Goal: Information Seeking & Learning: Compare options

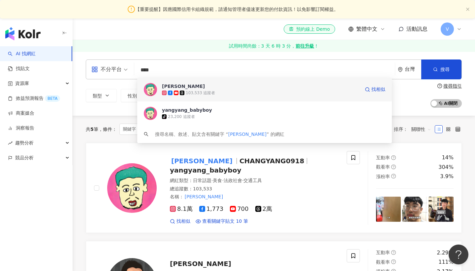
click at [235, 90] on div "103,533 追蹤者" at bounding box center [261, 92] width 198 height 7
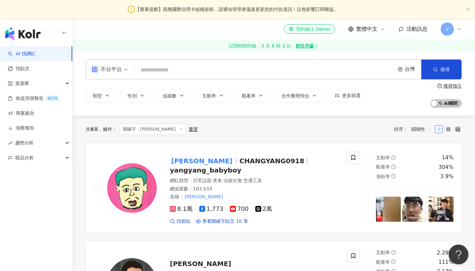
click at [185, 72] on input "search" at bounding box center [265, 70] width 256 height 13
type input "*"
type input "******"
click at [447, 73] on button "搜尋" at bounding box center [442, 69] width 40 height 20
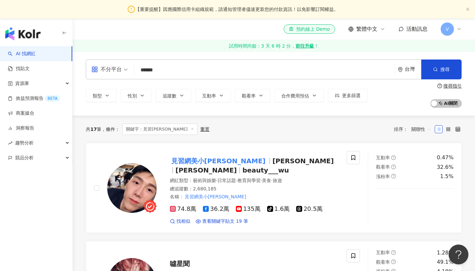
scroll to position [5, 0]
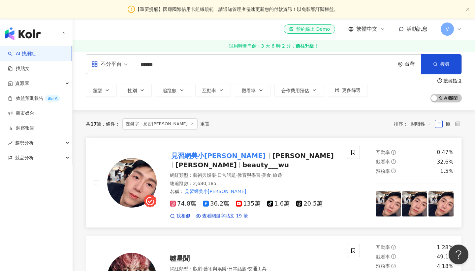
click at [185, 157] on mark "見習網美小吳" at bounding box center [218, 155] width 97 height 11
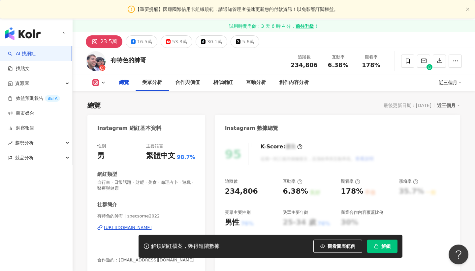
scroll to position [76, 0]
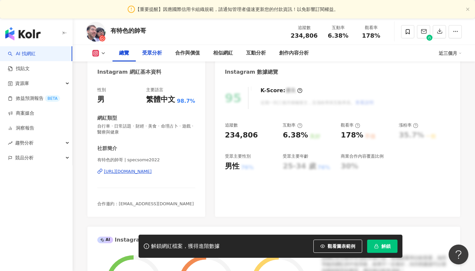
click at [153, 57] on div "受眾分析" at bounding box center [152, 53] width 20 height 8
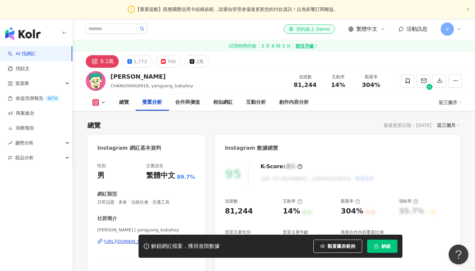
scroll to position [581, 0]
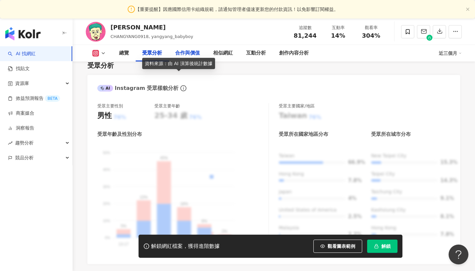
click at [182, 52] on div "合作與價值" at bounding box center [187, 53] width 25 height 8
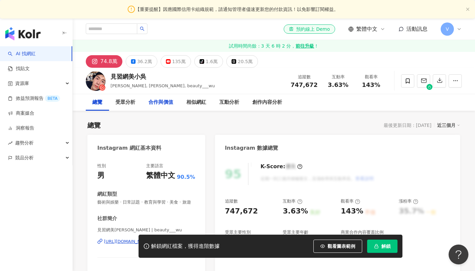
click at [169, 105] on div "合作與價值" at bounding box center [161, 102] width 25 height 8
